Goal: Contribute content: Contribute content

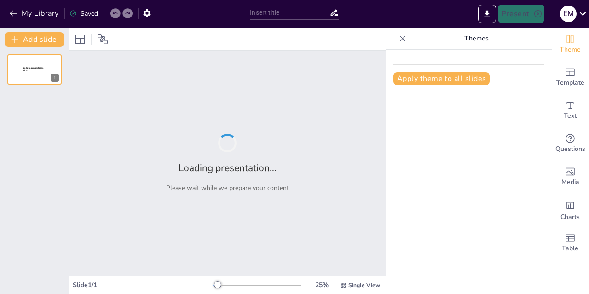
type input "Adaptación Cultural en la Traducción Turística y Publicitaria: Un Análisis Comp…"
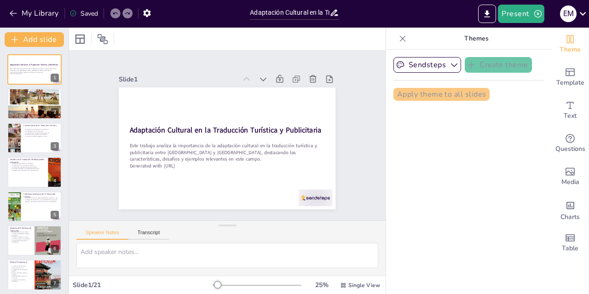
checkbox input "true"
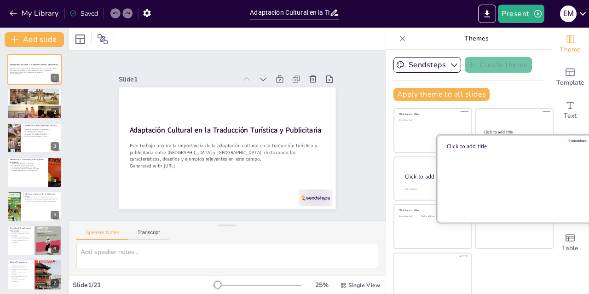
checkbox input "true"
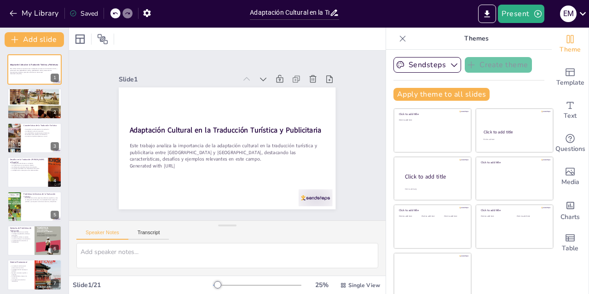
checkbox input "true"
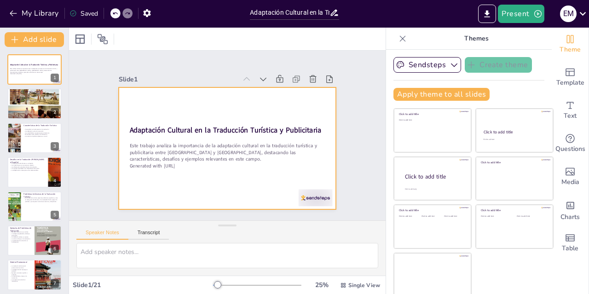
checkbox input "true"
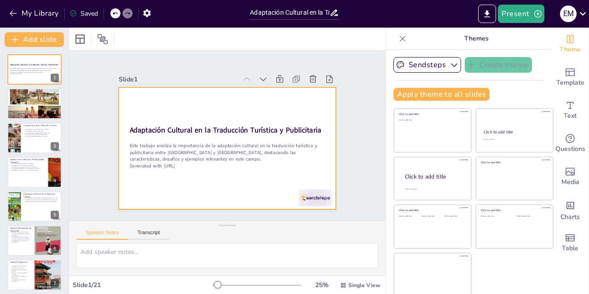
checkbox input "true"
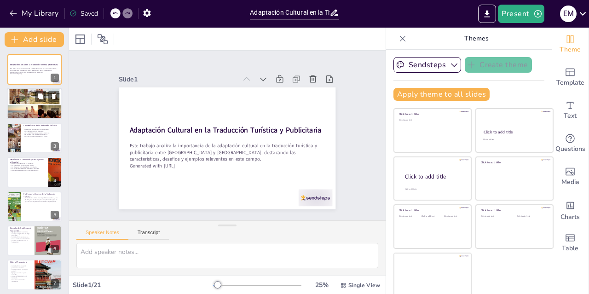
click at [44, 106] on div at bounding box center [34, 103] width 55 height 43
type textarea "La traducción turística juega un papel fundamental en la promoción de destinos,…"
checkbox input "true"
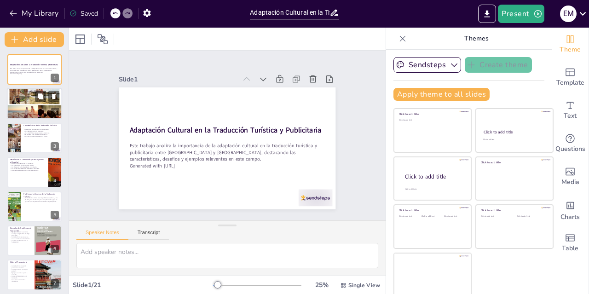
checkbox input "true"
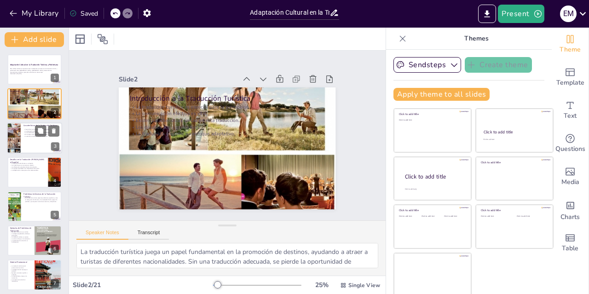
click at [41, 141] on div at bounding box center [34, 137] width 55 height 31
type textarea "La creatividad es fundamental en la traducción turística, ya que los traductore…"
checkbox input "true"
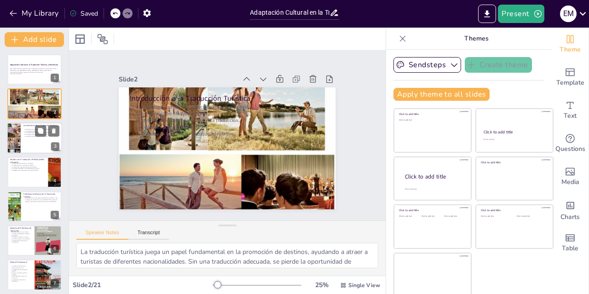
checkbox input "true"
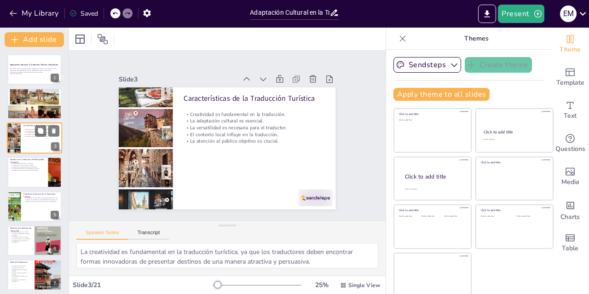
click at [53, 141] on div at bounding box center [34, 137] width 55 height 31
checkbox input "true"
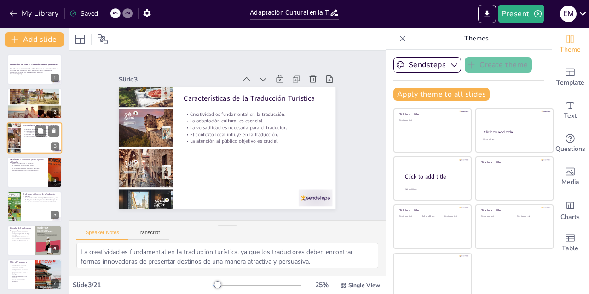
checkbox input "true"
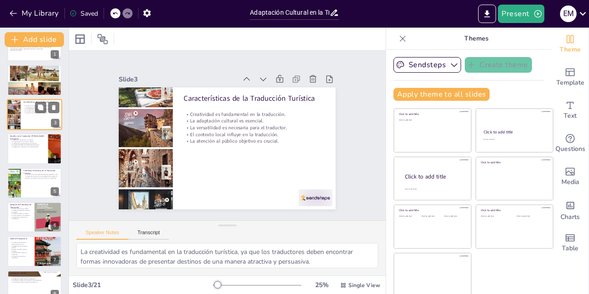
scroll to position [32, 0]
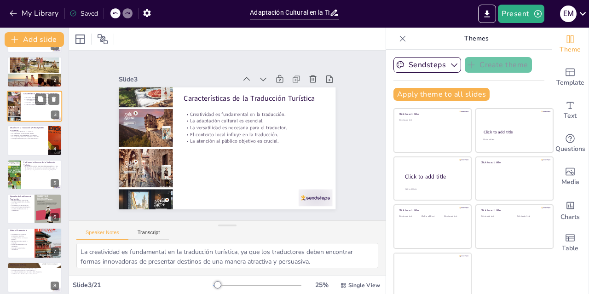
checkbox input "true"
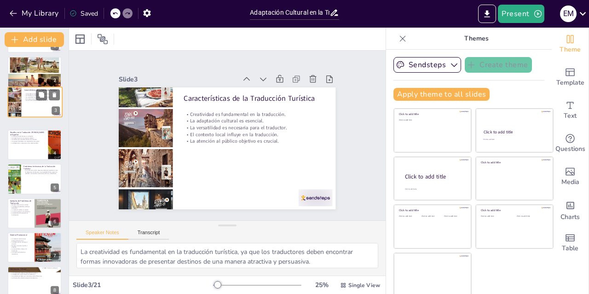
checkbox input "true"
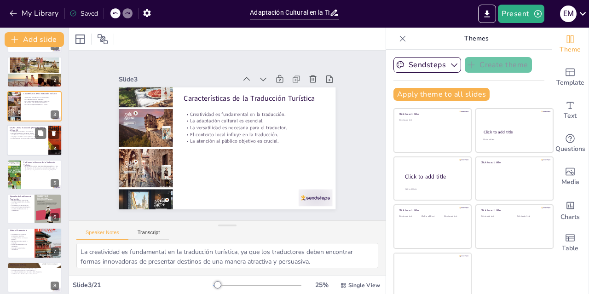
click at [47, 141] on div at bounding box center [34, 140] width 55 height 31
type textarea "La divergencia de idiomas entre el alemán y el español representa un desafío si…"
checkbox input "true"
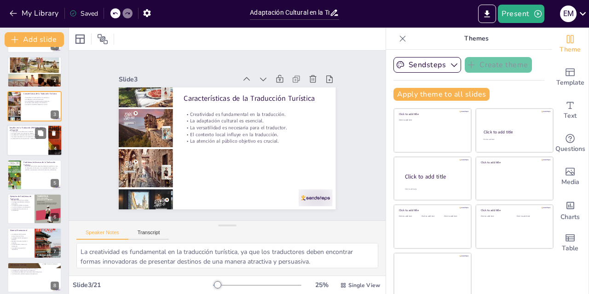
checkbox input "true"
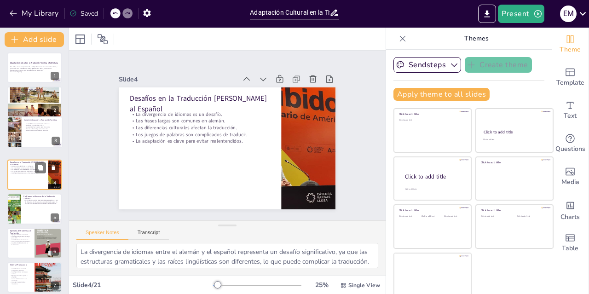
checkbox input "true"
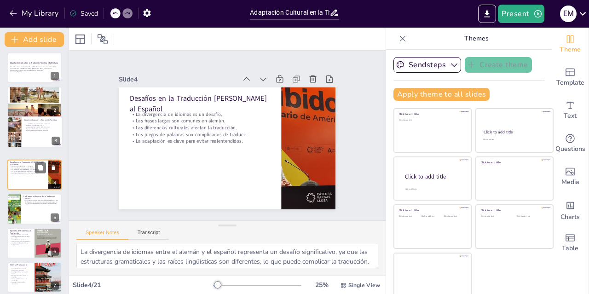
checkbox input "true"
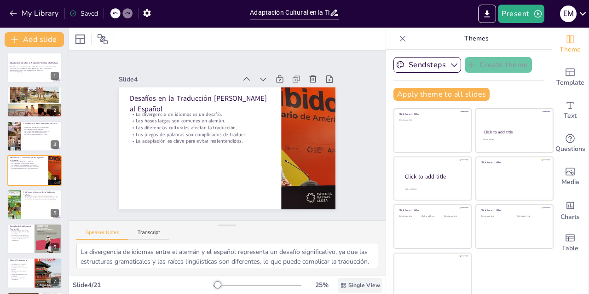
click at [364, 289] on span "Single View" at bounding box center [365, 285] width 32 height 7
checkbox input "true"
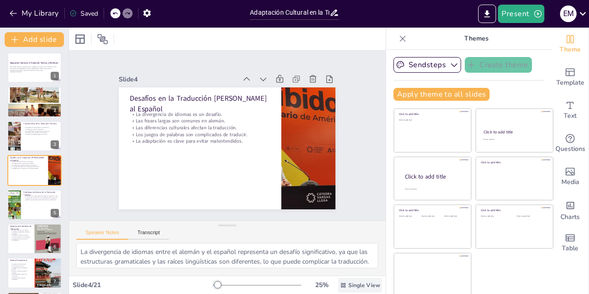
checkbox input "true"
click at [365, 205] on div "Slide 1 Adaptación Cultural en la Traducción Turística y Publicitaria Este trab…" at bounding box center [227, 136] width 333 height 202
checkbox input "true"
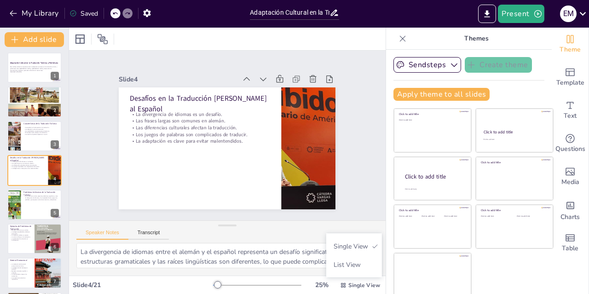
checkbox input "true"
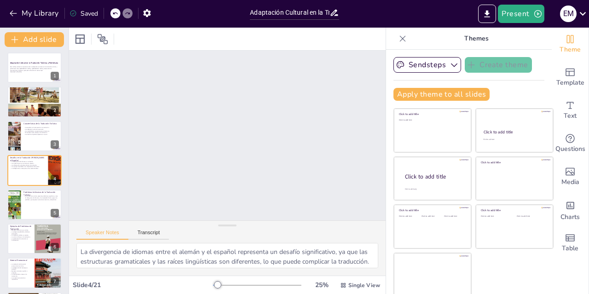
scroll to position [0, 0]
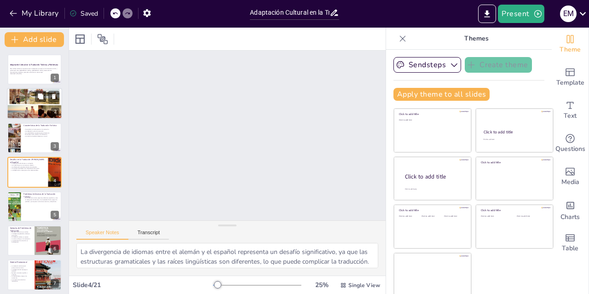
click at [40, 104] on div at bounding box center [34, 103] width 55 height 43
type textarea "La traducción turística juega un papel fundamental en la promoción de destinos,…"
checkbox input "true"
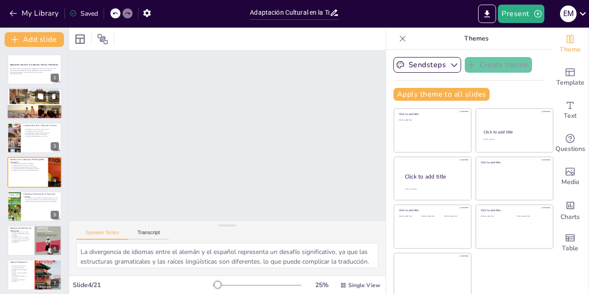
checkbox input "true"
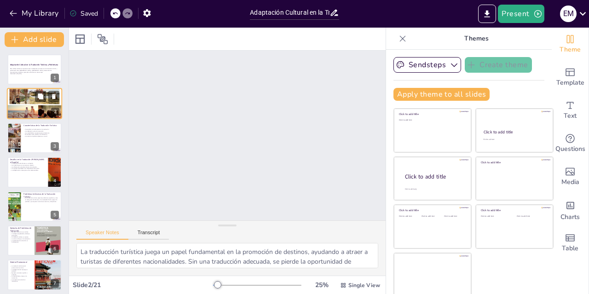
click at [24, 106] on div at bounding box center [34, 103] width 55 height 43
checkbox input "true"
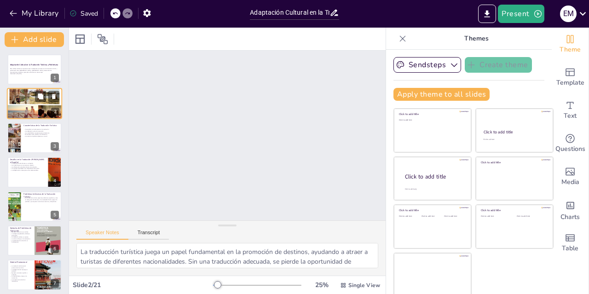
checkbox input "true"
click at [33, 82] on div at bounding box center [34, 69] width 55 height 31
checkbox input "true"
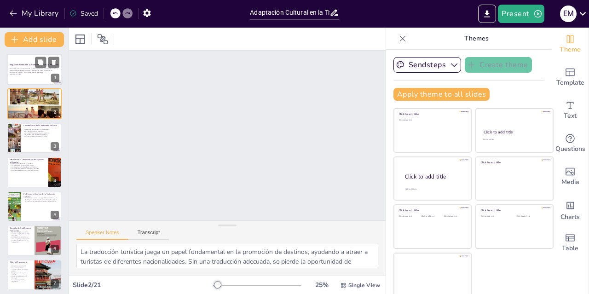
checkbox input "true"
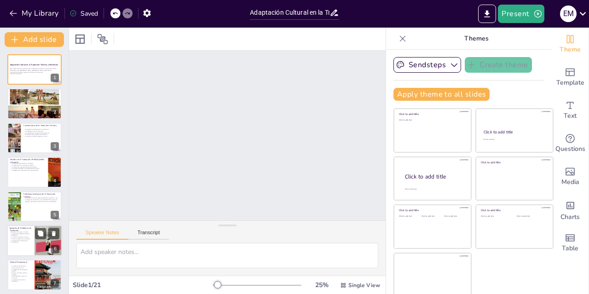
click at [27, 241] on p "La calidad de la traducción es fundamental." at bounding box center [21, 241] width 22 height 3
type textarea "Los ejemplos ilustrativos son útiles para comprender cómo la adaptación de la t…"
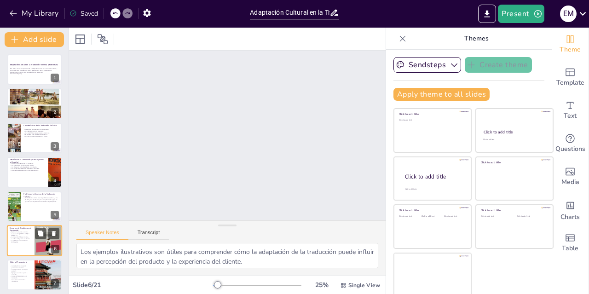
checkbox input "true"
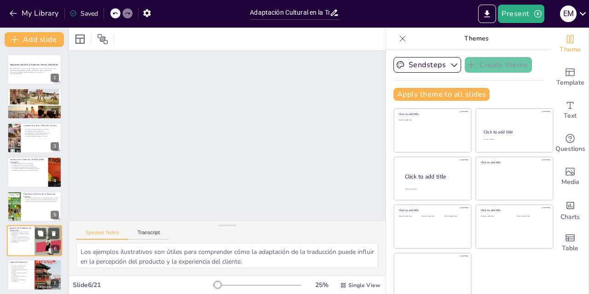
scroll to position [70, 0]
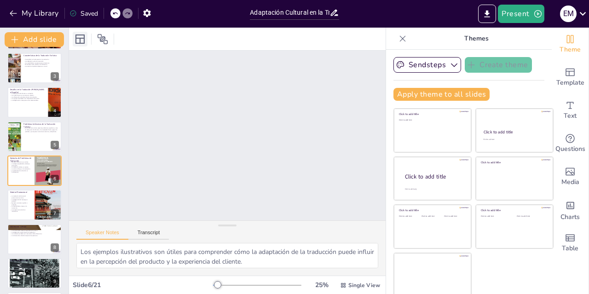
click at [85, 46] on div at bounding box center [80, 39] width 15 height 15
checkbox input "true"
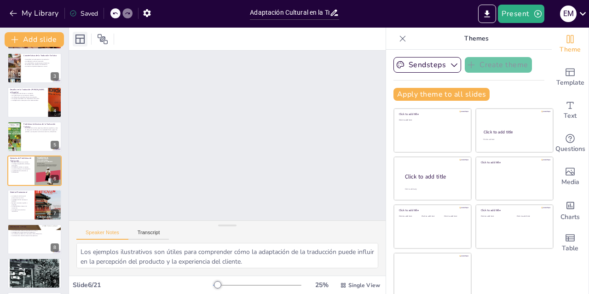
checkbox input "true"
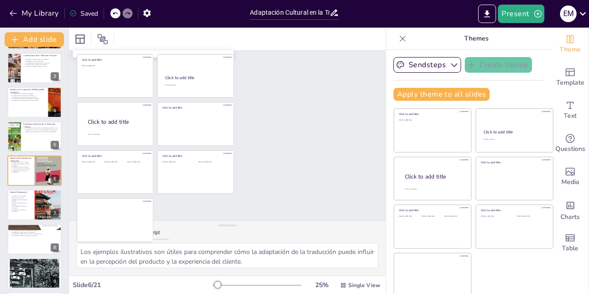
click at [110, 40] on div at bounding box center [93, 39] width 41 height 15
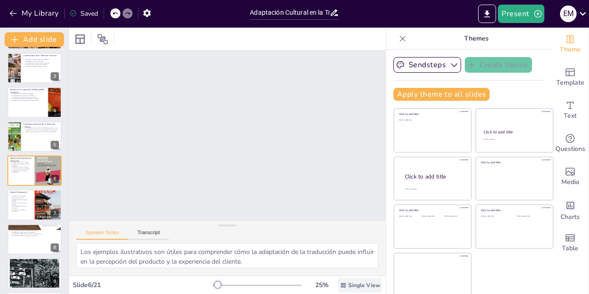
click at [362, 286] on span "Single View" at bounding box center [365, 285] width 32 height 7
click at [354, 272] on div "List View" at bounding box center [355, 265] width 56 height 18
checkbox input "true"
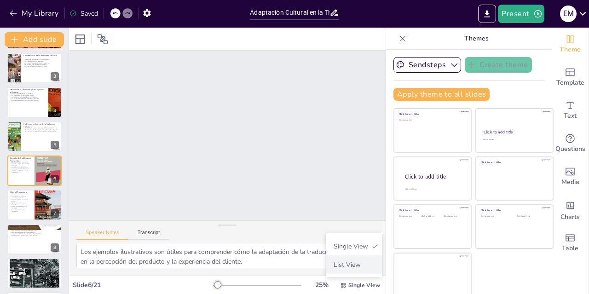
checkbox input "true"
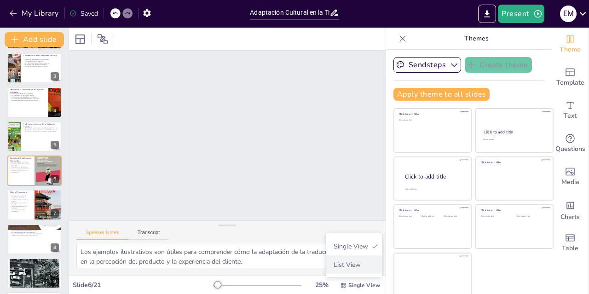
checkbox input "true"
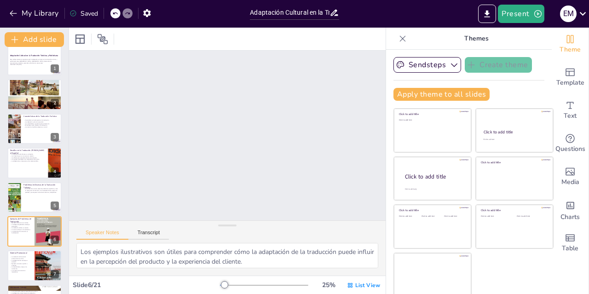
scroll to position [0, 0]
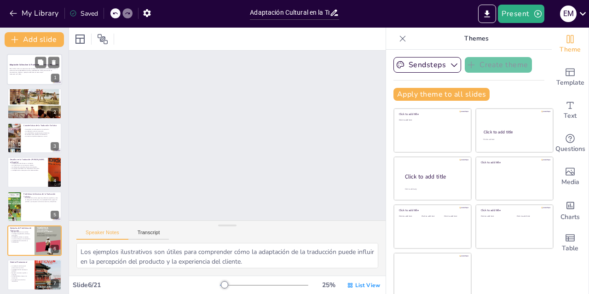
click at [31, 74] on p "Generated with [URL]" at bounding box center [35, 74] width 50 height 2
checkbox input "true"
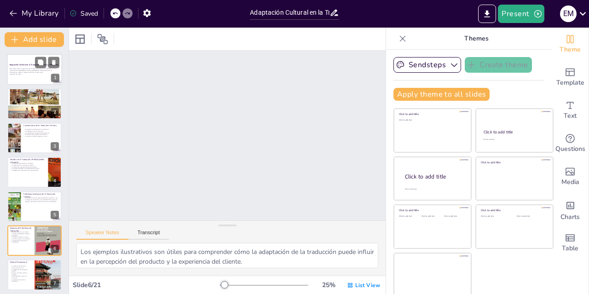
checkbox input "true"
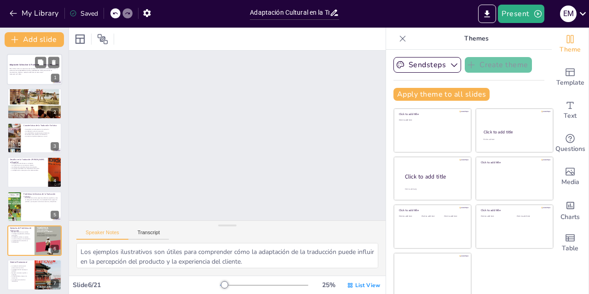
checkbox input "true"
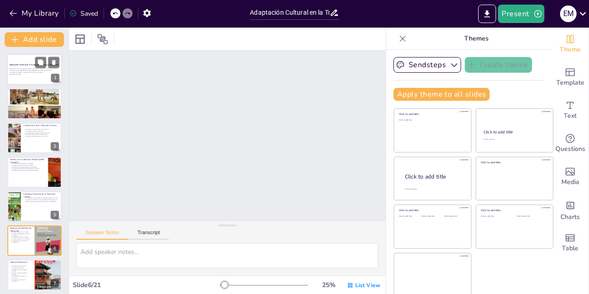
scroll to position [2, 0]
click at [27, 71] on p "Este trabajo analiza la importancia de la adaptación cultural en la traducción …" at bounding box center [35, 70] width 50 height 5
checkbox input "true"
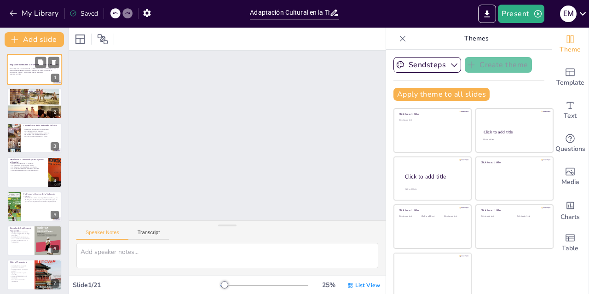
checkbox input "true"
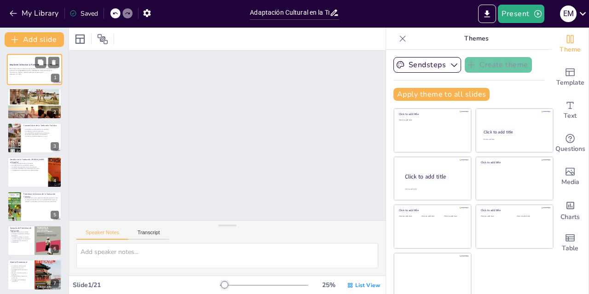
checkbox input "true"
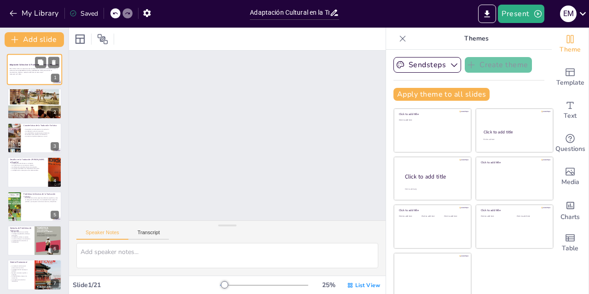
checkbox input "true"
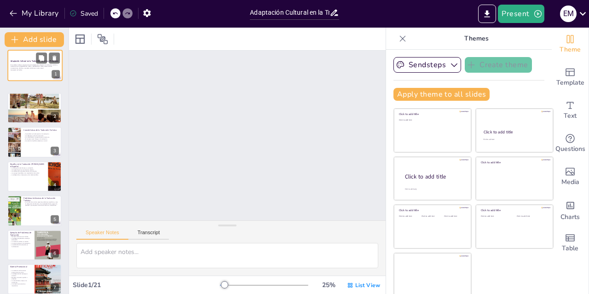
click at [31, 77] on div at bounding box center [35, 65] width 54 height 30
checkbox input "true"
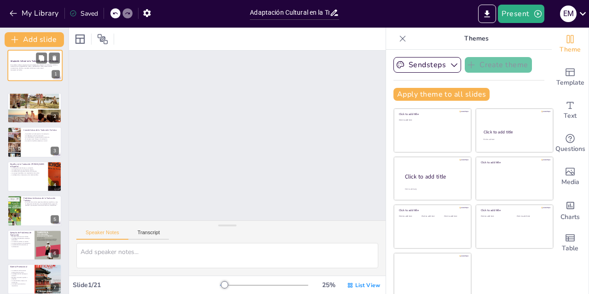
checkbox input "true"
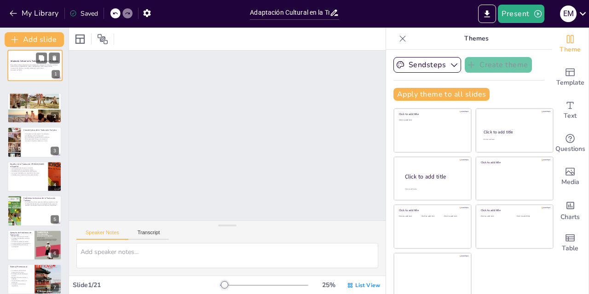
checkbox input "true"
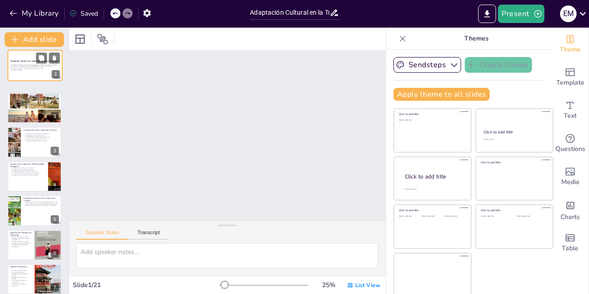
checkbox input "true"
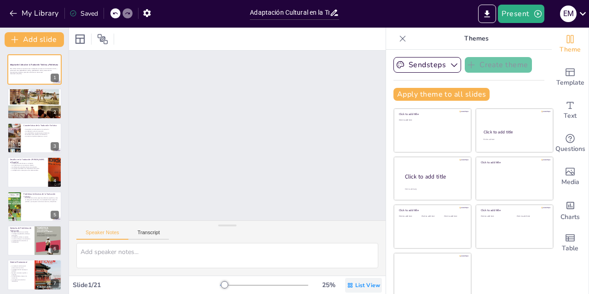
click at [373, 291] on div "List View" at bounding box center [363, 285] width 37 height 15
checkbox input "true"
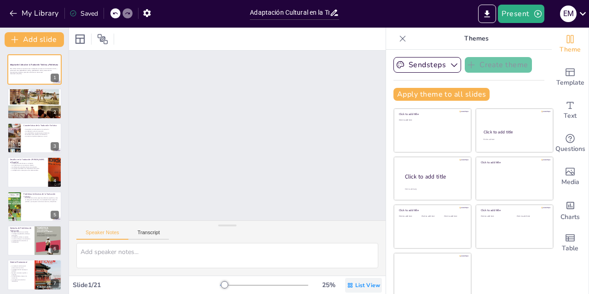
checkbox input "true"
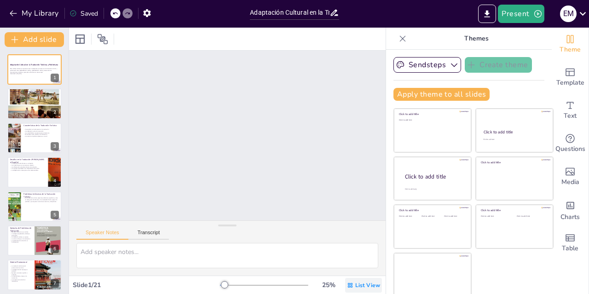
checkbox input "true"
click at [361, 249] on span "Single View" at bounding box center [358, 246] width 42 height 9
checkbox input "true"
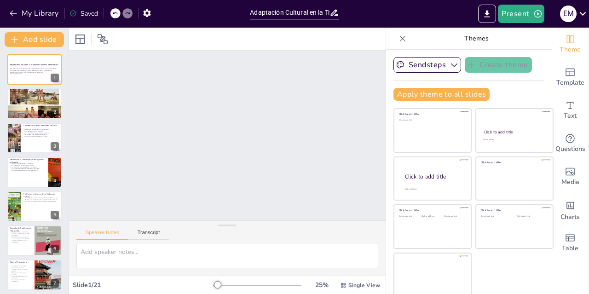
checkbox input "true"
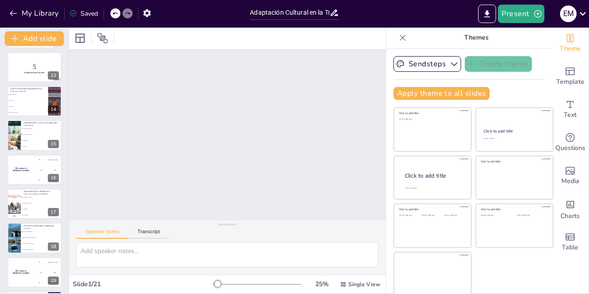
scroll to position [483, 0]
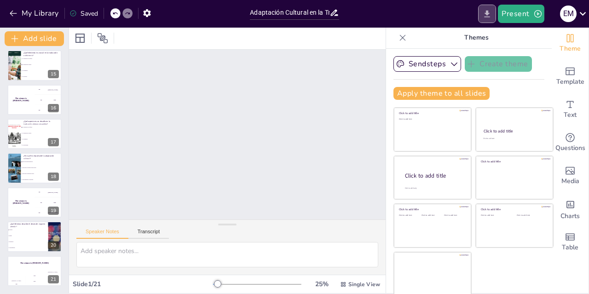
click at [486, 19] on button "Export to PowerPoint" at bounding box center [487, 14] width 18 height 18
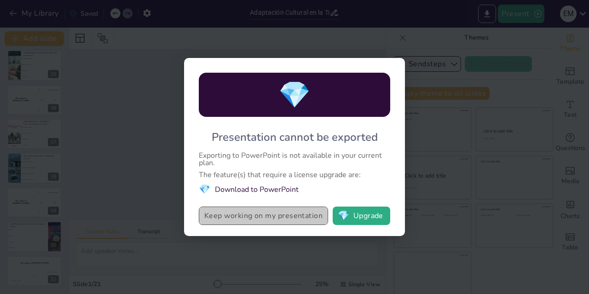
click at [303, 223] on button "Keep working on my presentation" at bounding box center [263, 216] width 129 height 18
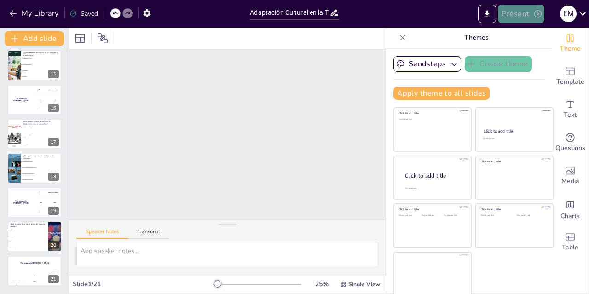
click at [525, 17] on button "Present" at bounding box center [521, 14] width 46 height 18
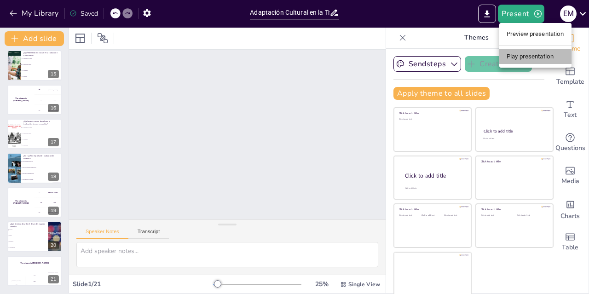
click at [538, 63] on li "Play presentation" at bounding box center [536, 56] width 72 height 15
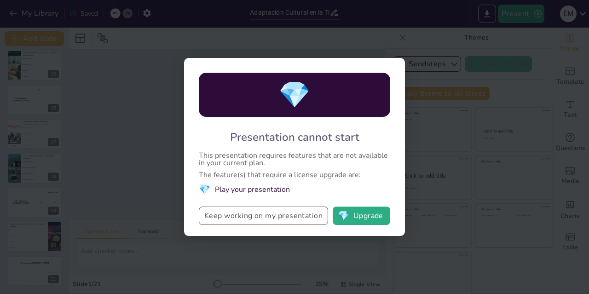
click at [307, 221] on button "Keep working on my presentation" at bounding box center [263, 216] width 129 height 18
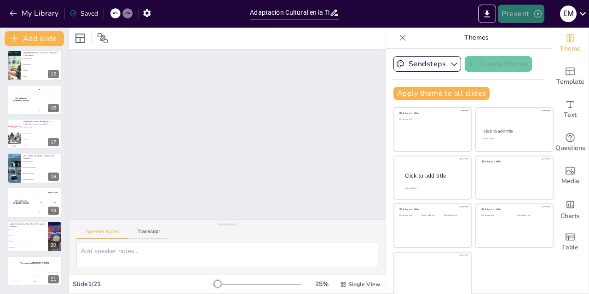
click at [523, 21] on button "Present" at bounding box center [521, 14] width 46 height 18
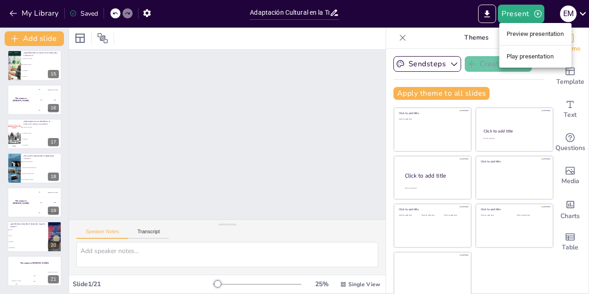
click at [532, 39] on li "Preview presentation" at bounding box center [536, 34] width 72 height 15
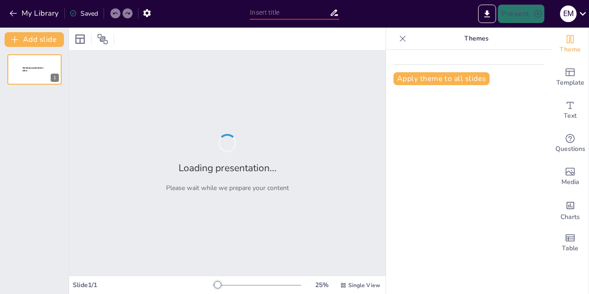
type input "Adaptación Cultural en la Traducción Turística y Publicitaria: Un Análisis Comp…"
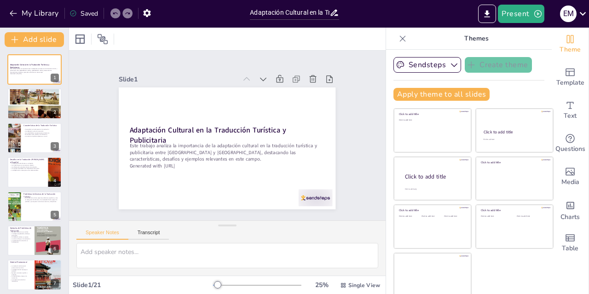
click at [47, 23] on div "My Library Saved" at bounding box center [122, 13] width 245 height 26
click at [41, 12] on button "My Library" at bounding box center [35, 13] width 56 height 15
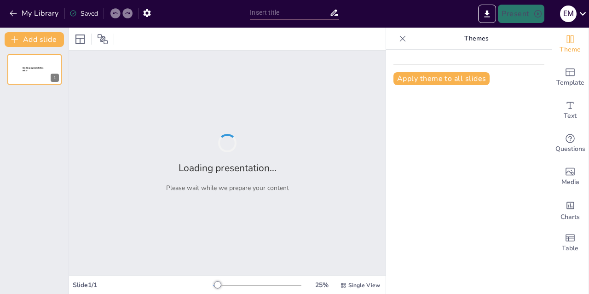
type input "Adaptación Cultural en la Traducción Turística y Publicitaria: Un Análisis Comp…"
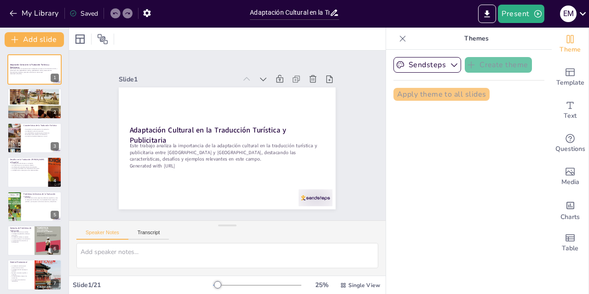
checkbox input "true"
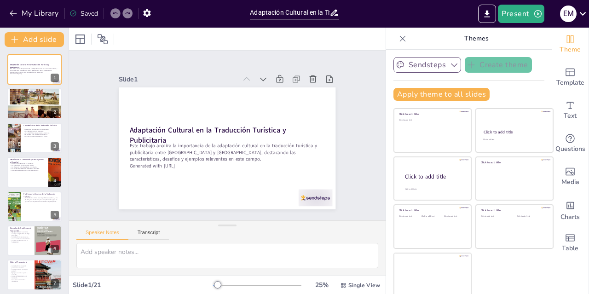
click at [455, 65] on icon "button" at bounding box center [454, 64] width 9 height 9
click at [491, 15] on icon "Export to PowerPoint" at bounding box center [488, 14] width 10 height 10
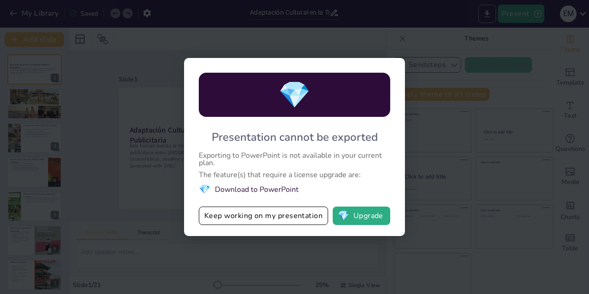
click at [434, 130] on div "💎 Presentation cannot be exported Exporting to PowerPoint is not available in y…" at bounding box center [294, 147] width 589 height 294
click at [307, 222] on button "Keep working on my presentation" at bounding box center [263, 216] width 129 height 18
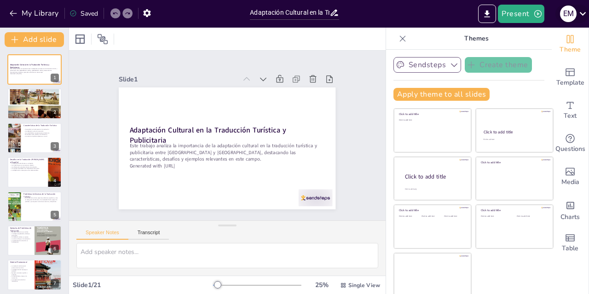
click at [574, 18] on div "E M" at bounding box center [568, 14] width 17 height 17
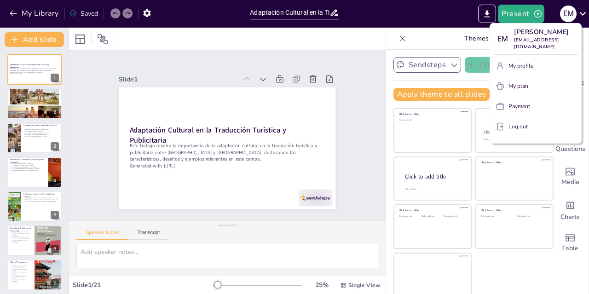
click at [524, 124] on button "Log out" at bounding box center [536, 126] width 84 height 15
